Goal: Information Seeking & Learning: Learn about a topic

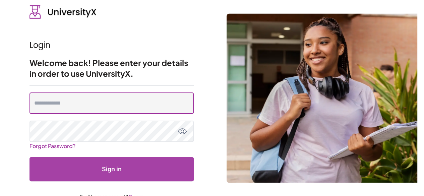
type input "**********"
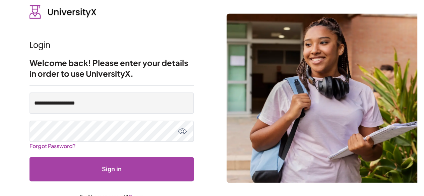
click at [118, 167] on button "Sign in" at bounding box center [111, 169] width 164 height 24
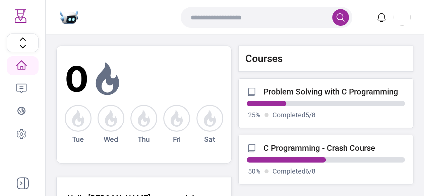
click at [309, 153] on link "C Programming - Crash Course 50 % Completed 6 / 8" at bounding box center [325, 160] width 175 height 50
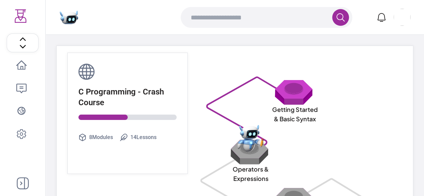
click at [291, 92] on img at bounding box center [294, 91] width 43 height 25
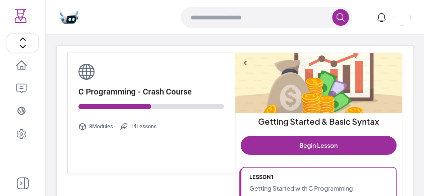
click at [246, 61] on icon at bounding box center [245, 63] width 7 height 7
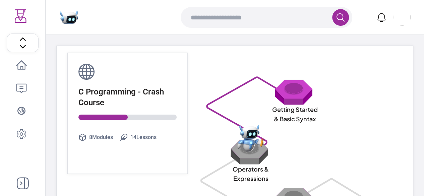
click at [285, 91] on img at bounding box center [294, 91] width 43 height 25
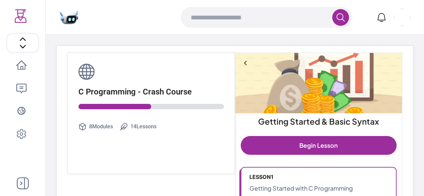
click at [244, 62] on icon at bounding box center [245, 63] width 3 height 4
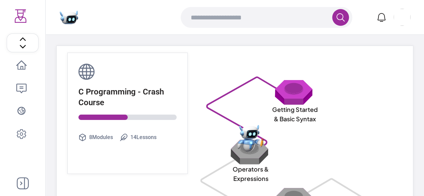
click at [19, 65] on icon at bounding box center [21, 65] width 11 height 11
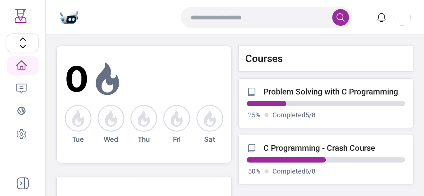
click at [339, 97] on link "Problem Solving with C Programming 25 % Completed 5 / 8" at bounding box center [325, 103] width 175 height 50
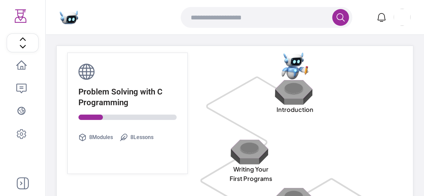
click at [303, 87] on img at bounding box center [294, 91] width 43 height 25
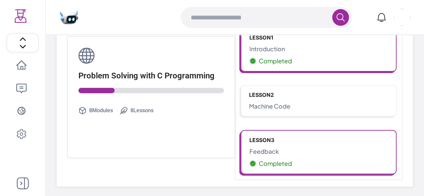
scroll to position [140, 0]
